Goal: Navigation & Orientation: Find specific page/section

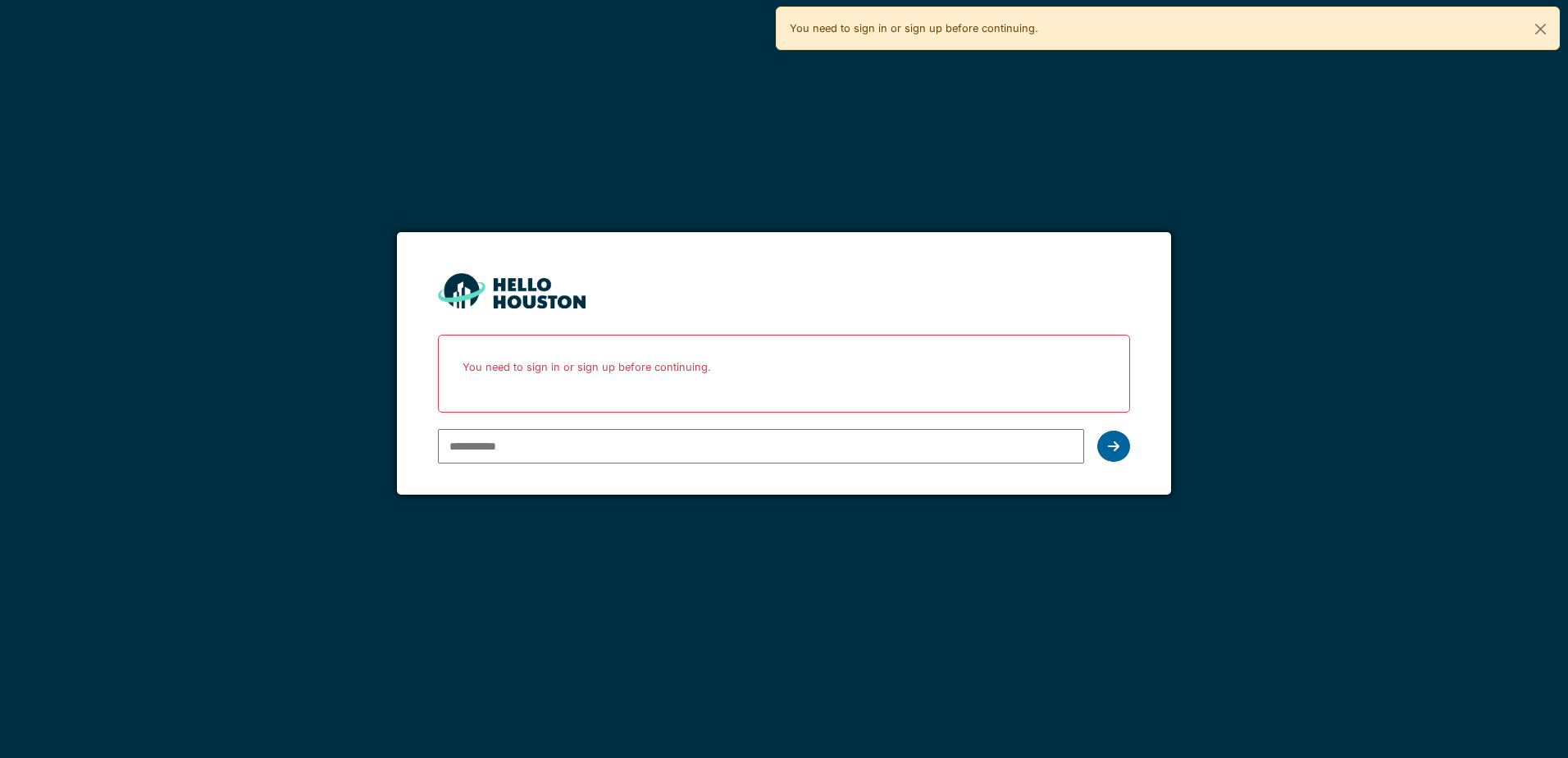
type input "**********"
click at [1121, 445] on div at bounding box center [1114, 446] width 33 height 31
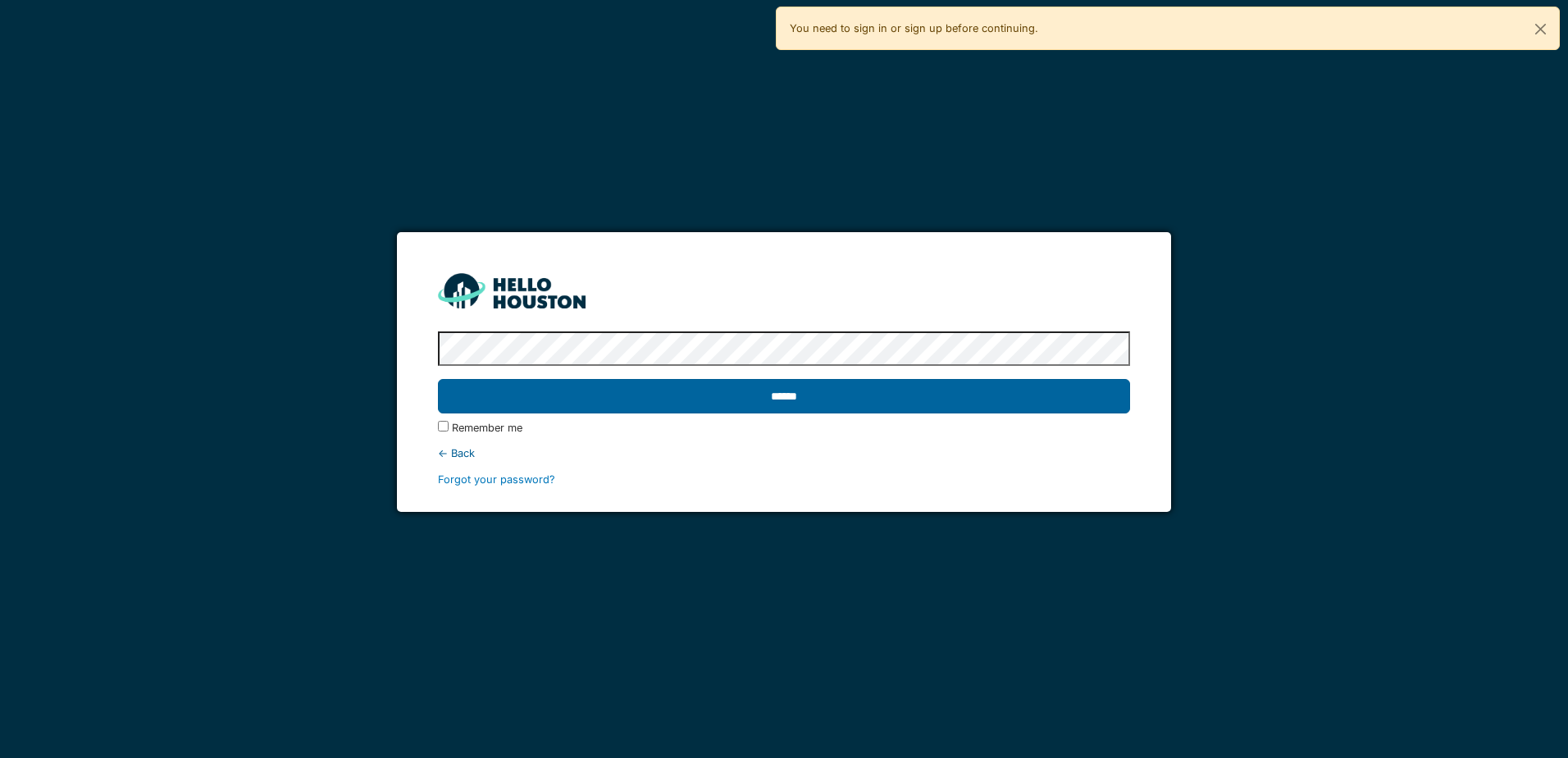
click at [881, 406] on input "******" at bounding box center [784, 396] width 691 height 34
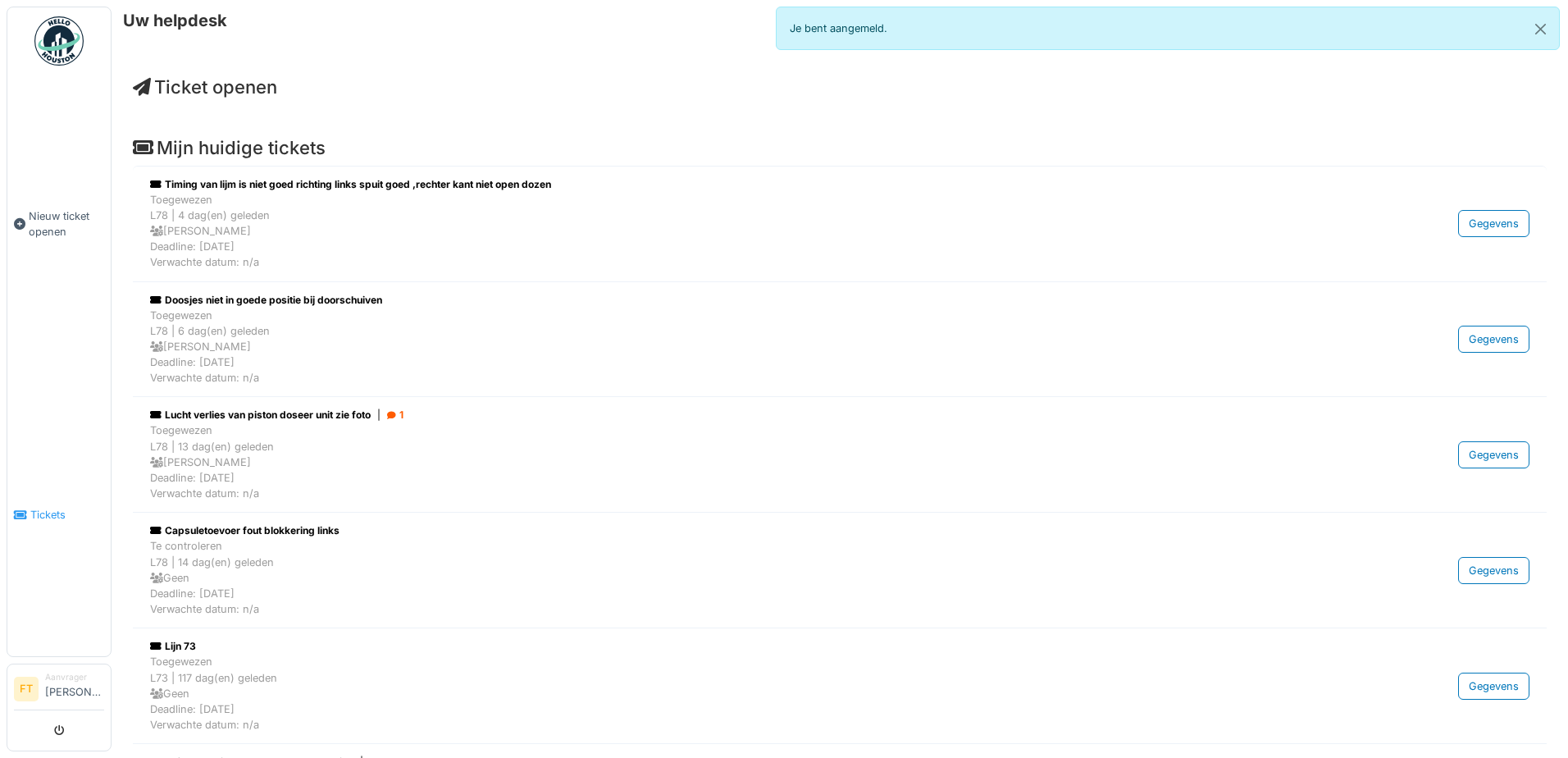
click at [26, 516] on icon at bounding box center [20, 514] width 13 height 11
